Goal: Check status: Check status

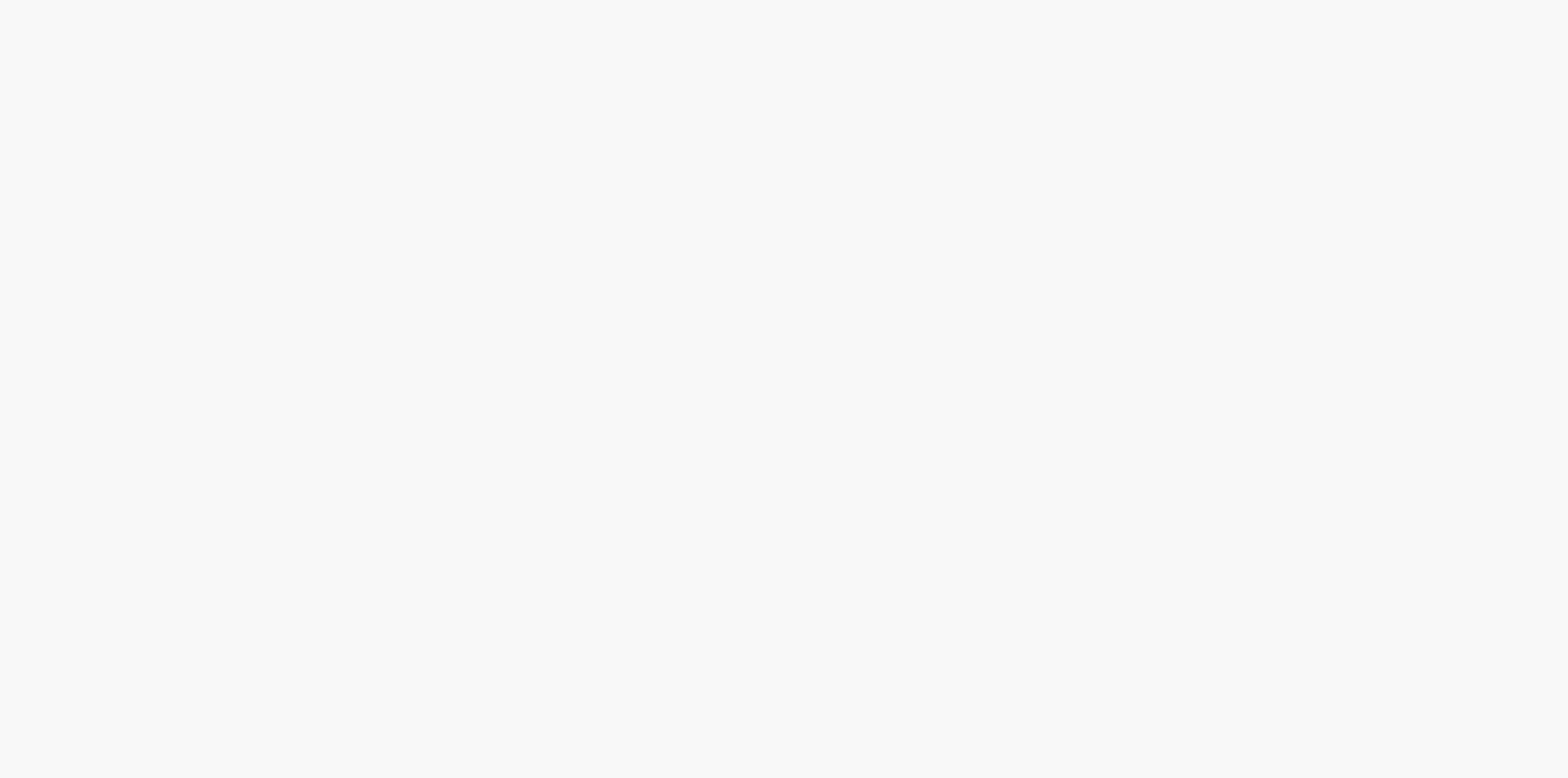
click at [1484, 82] on body at bounding box center [784, 389] width 1568 height 778
click at [410, 165] on body at bounding box center [784, 389] width 1568 height 778
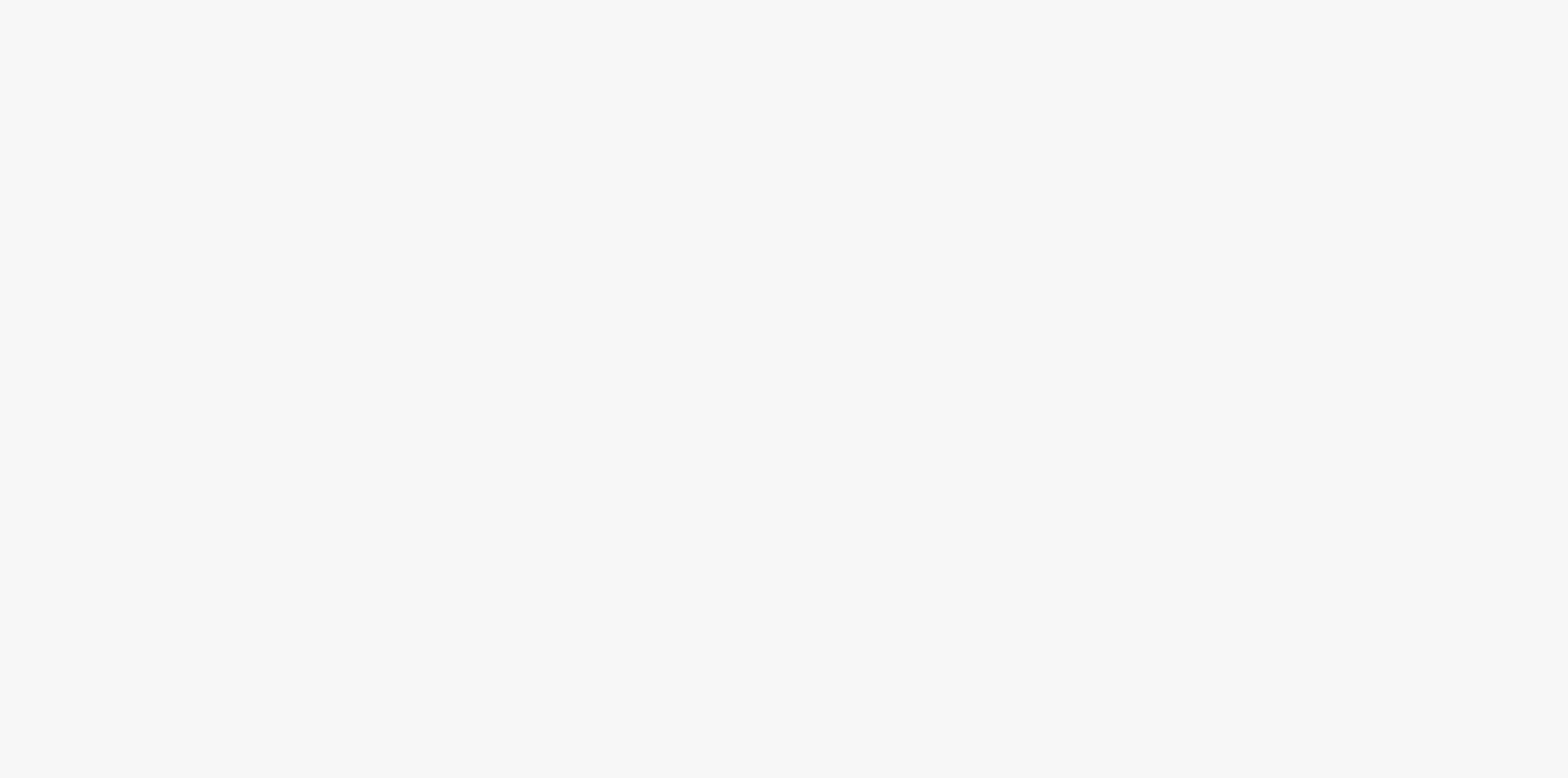
click at [410, 165] on body at bounding box center [784, 389] width 1568 height 778
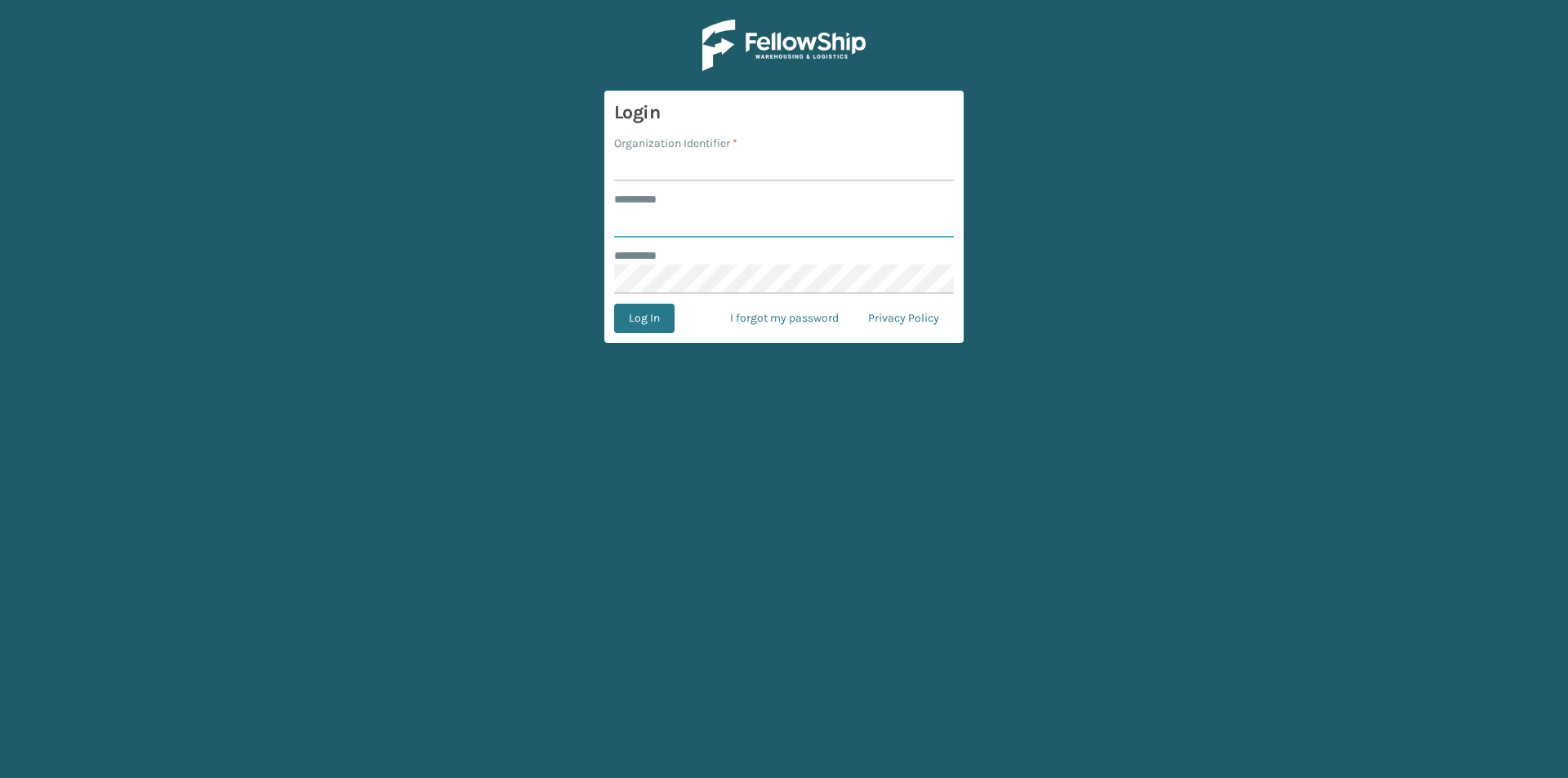
type input "******"
click at [730, 165] on input "Organization Identifier *" at bounding box center [784, 166] width 340 height 29
type input "milliard"
click at [637, 325] on button "Log In" at bounding box center [644, 318] width 60 height 29
type input "******"
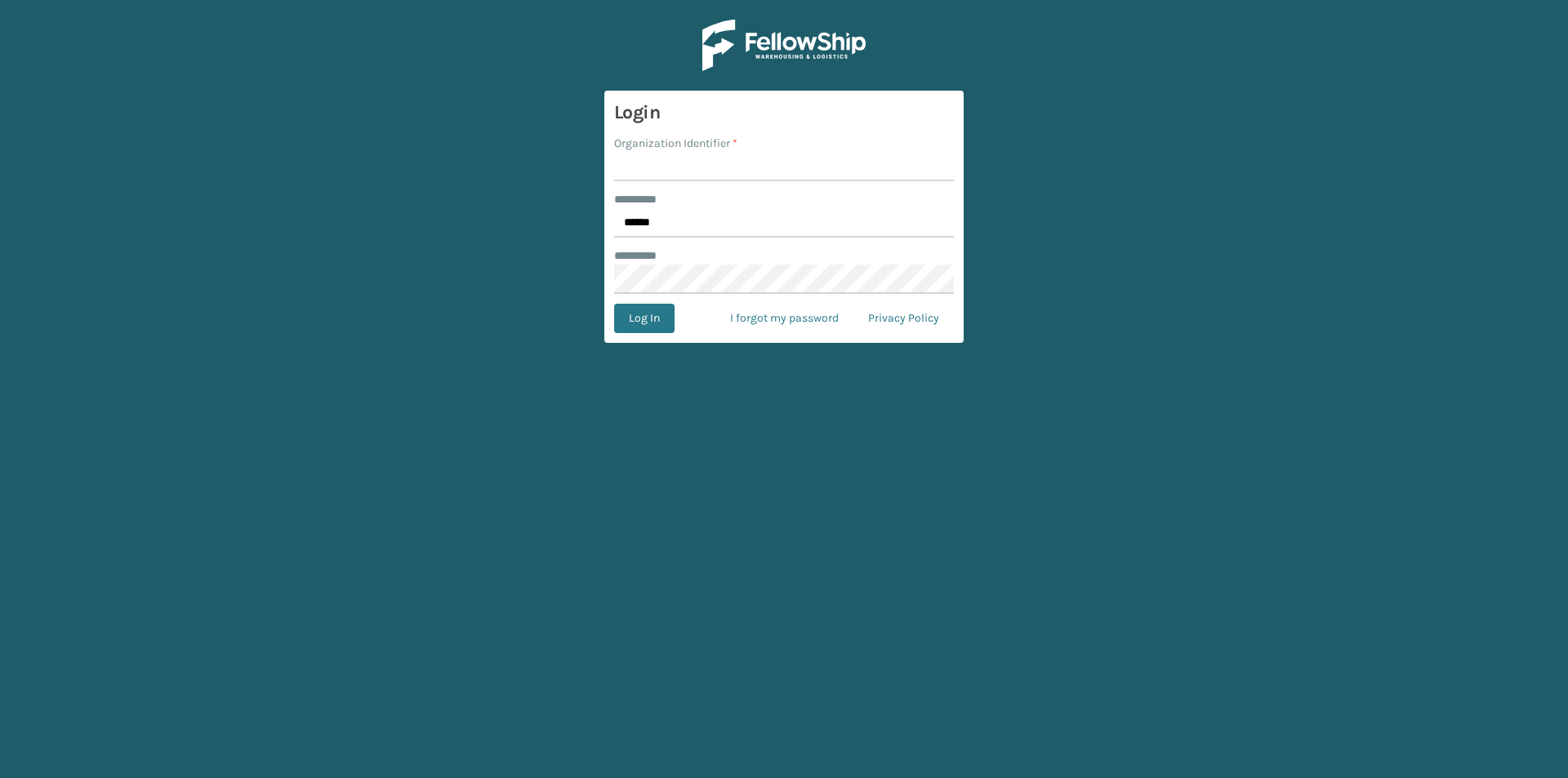
click at [694, 178] on input "Organization Identifier *" at bounding box center [784, 166] width 340 height 29
type input "milliard"
click at [659, 319] on button "Log In" at bounding box center [644, 318] width 60 height 29
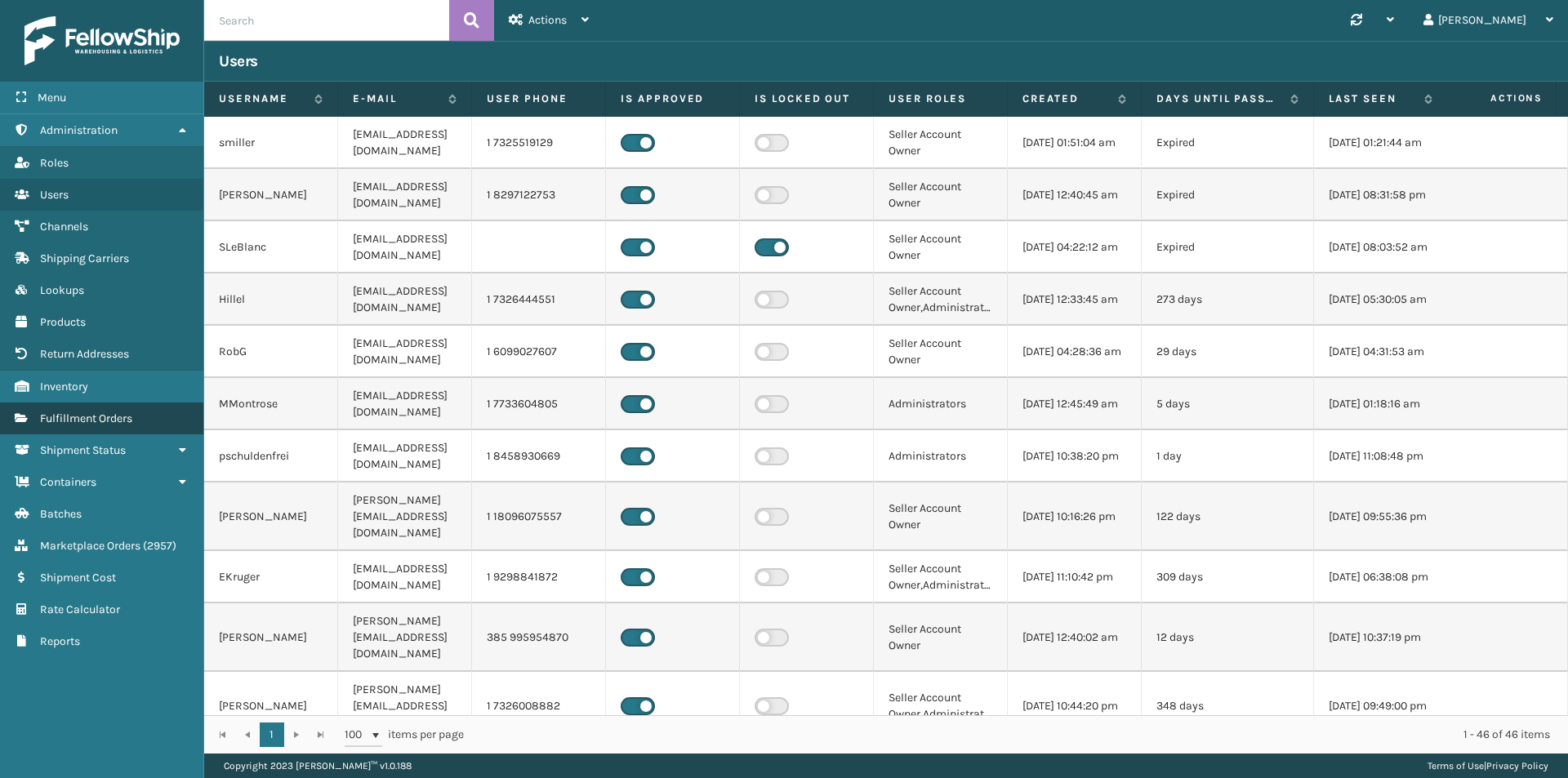
click at [70, 417] on span "Fulfillment Orders" at bounding box center [86, 418] width 93 height 14
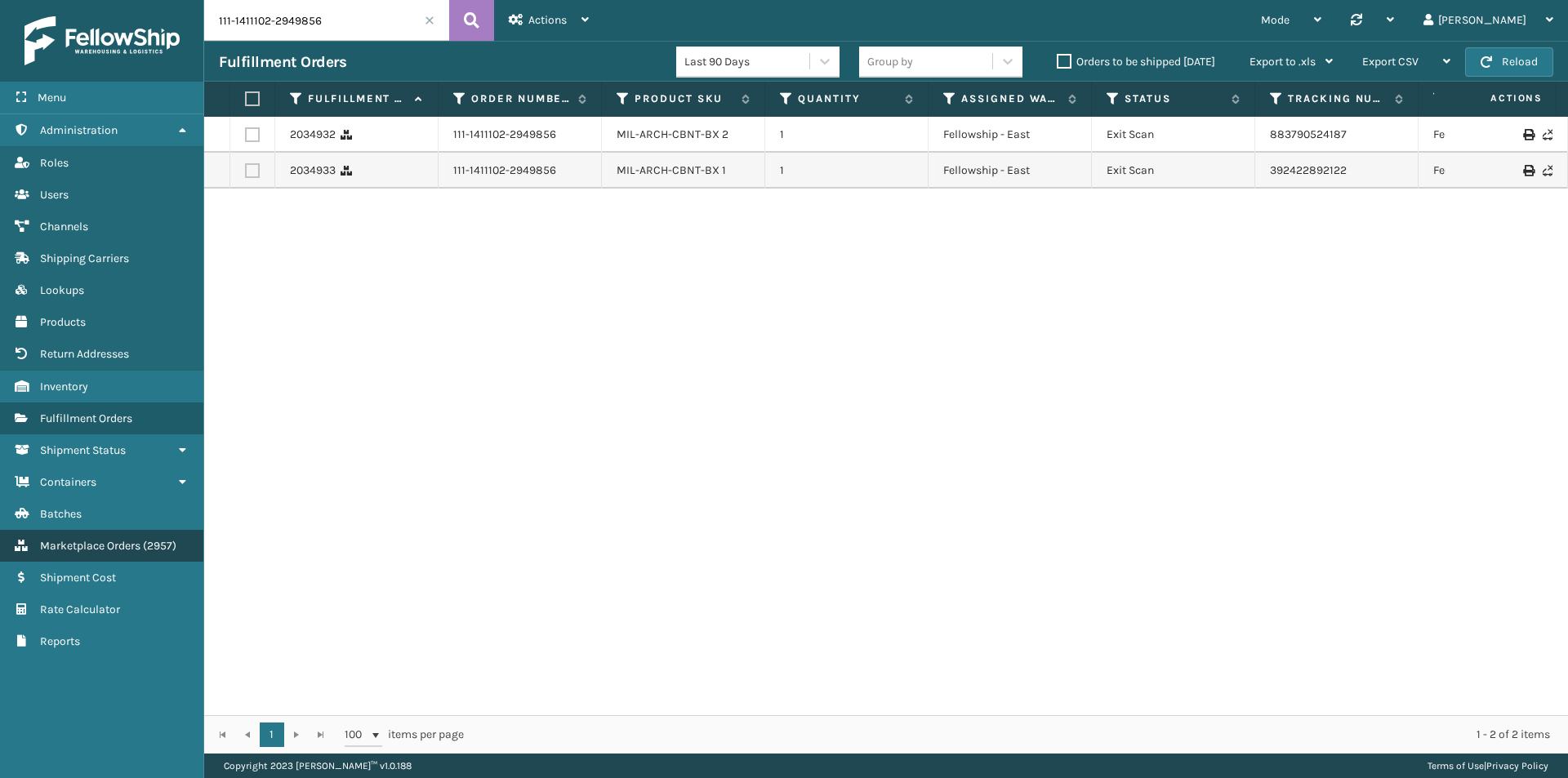
click at [139, 557] on link "Marketplace Orders ( 2957 )" at bounding box center [101, 546] width 203 height 32
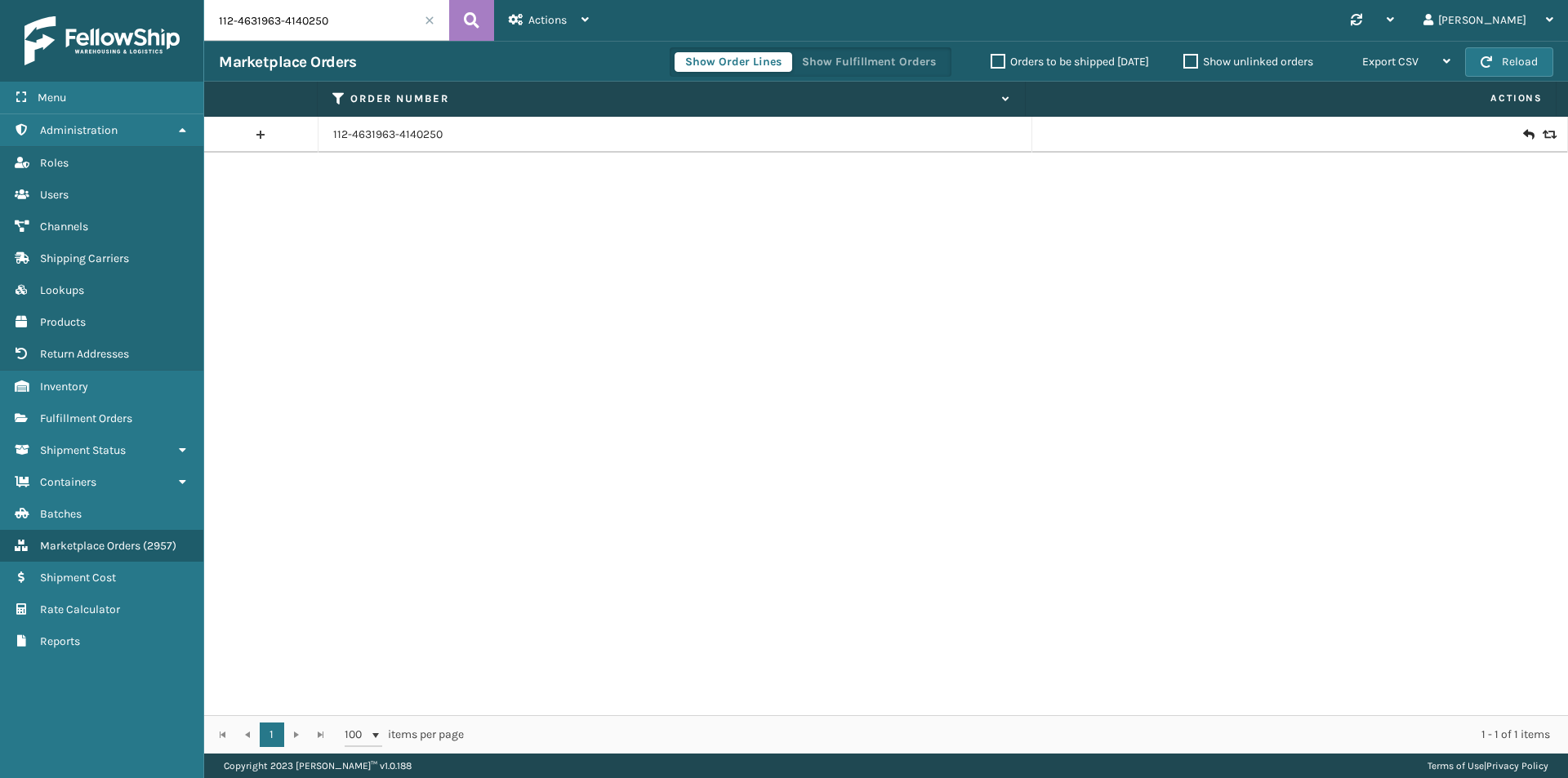
drag, startPoint x: 62, startPoint y: 362, endPoint x: 785, endPoint y: 314, distance: 724.6
click at [785, 314] on div "112-4631963-4140250" at bounding box center [886, 415] width 1364 height 598
drag, startPoint x: 411, startPoint y: 140, endPoint x: 906, endPoint y: 260, distance: 509.3
click at [906, 260] on div "112-4631963-4140250" at bounding box center [886, 415] width 1364 height 598
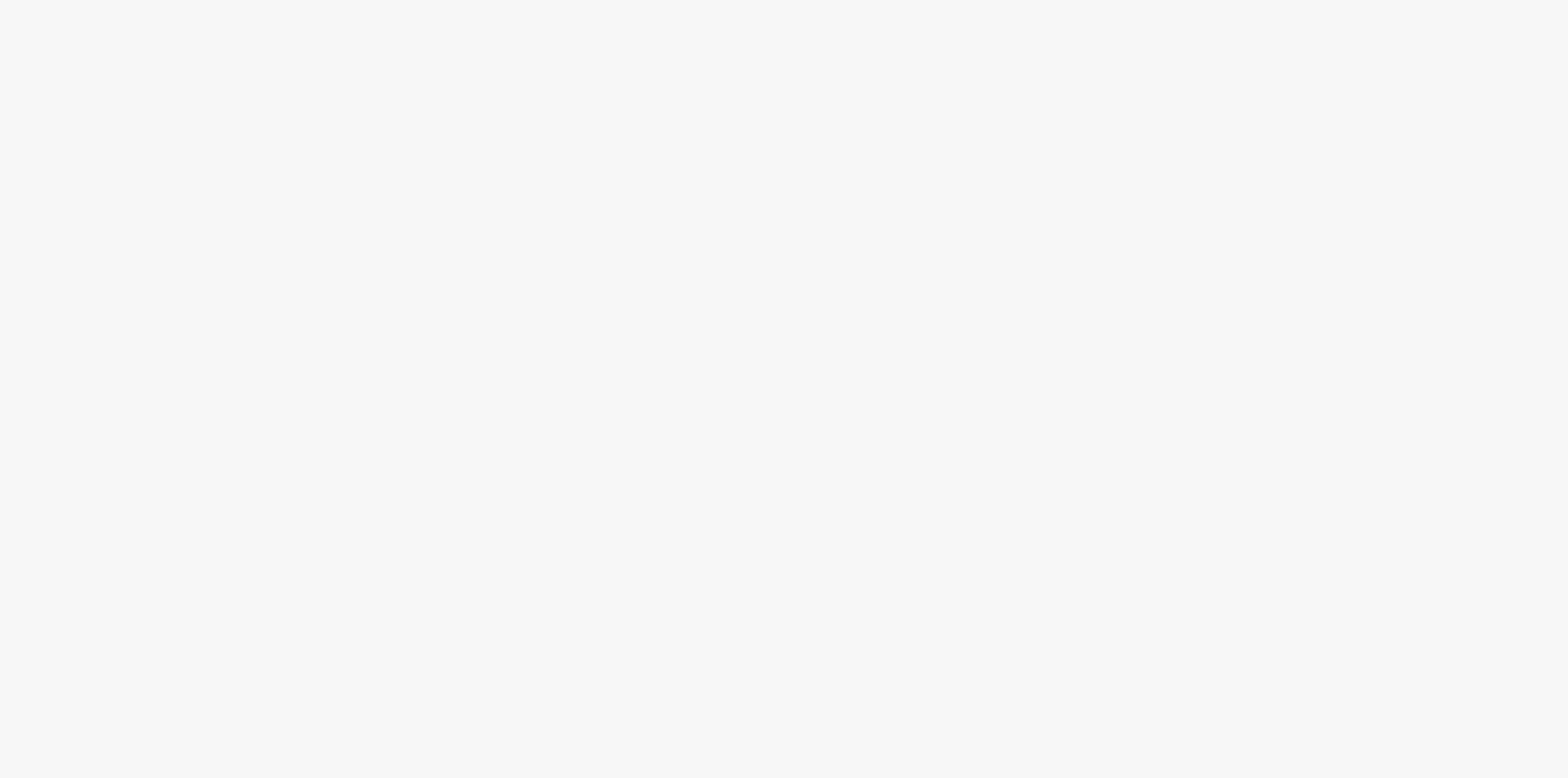
click at [543, 250] on body at bounding box center [784, 389] width 1568 height 778
click at [1165, 417] on body at bounding box center [784, 389] width 1568 height 778
